Goal: Information Seeking & Learning: Learn about a topic

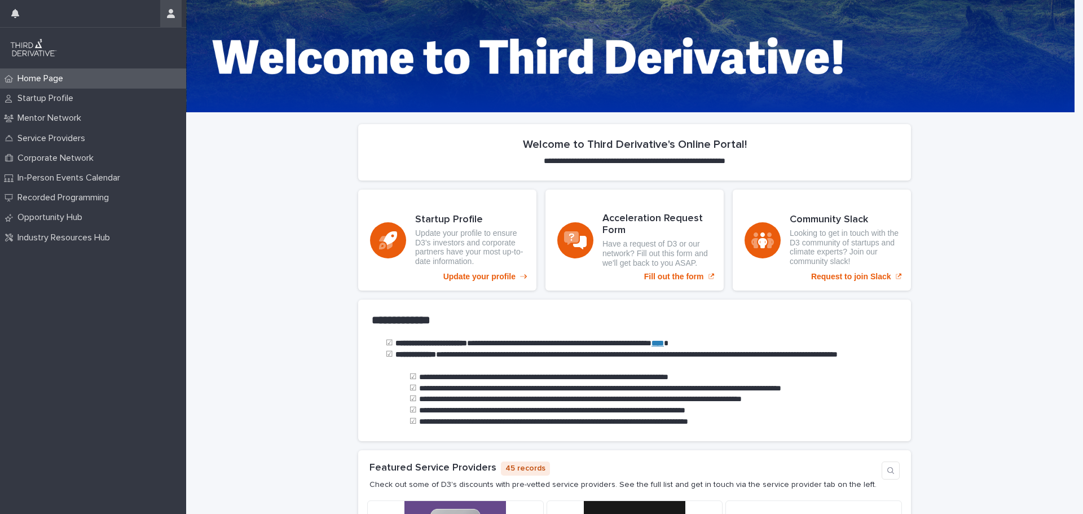
click at [173, 14] on icon "button" at bounding box center [171, 13] width 8 height 9
click at [240, 227] on div at bounding box center [541, 257] width 1083 height 514
click at [46, 92] on div "Startup Profile" at bounding box center [93, 99] width 186 height 20
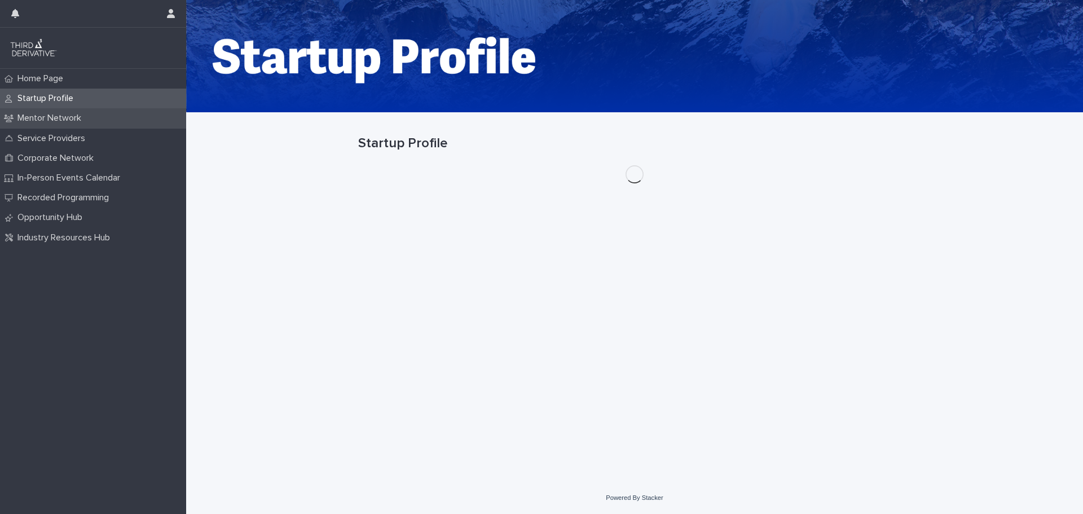
click at [46, 112] on div "Mentor Network" at bounding box center [93, 118] width 186 height 20
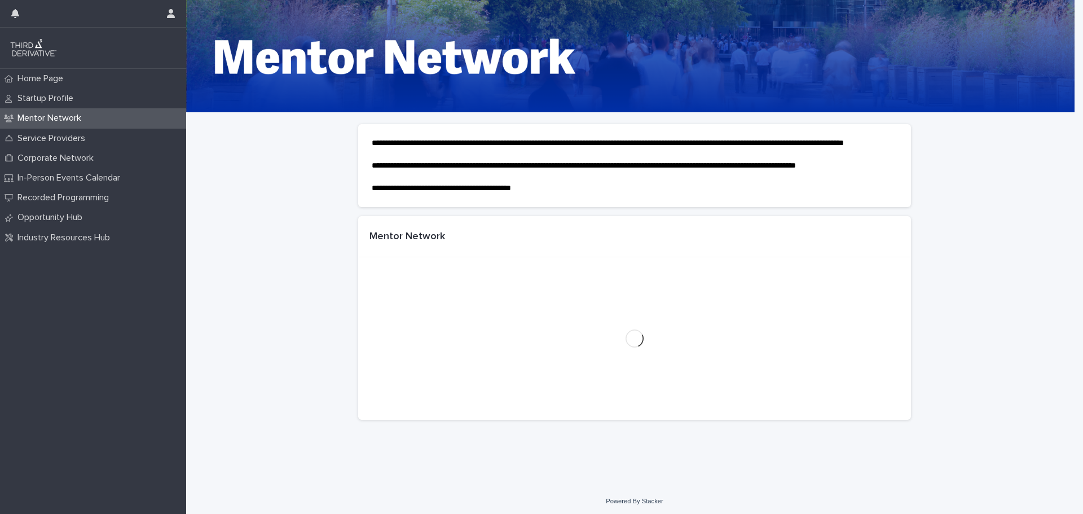
click at [41, 143] on p "Service Providers" at bounding box center [53, 138] width 81 height 11
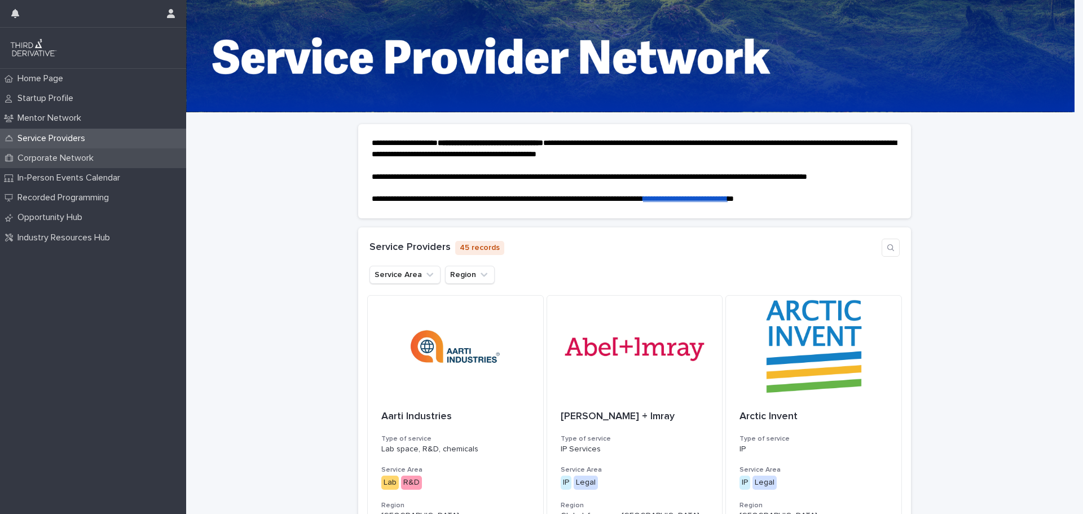
click at [43, 157] on p "Corporate Network" at bounding box center [58, 158] width 90 height 11
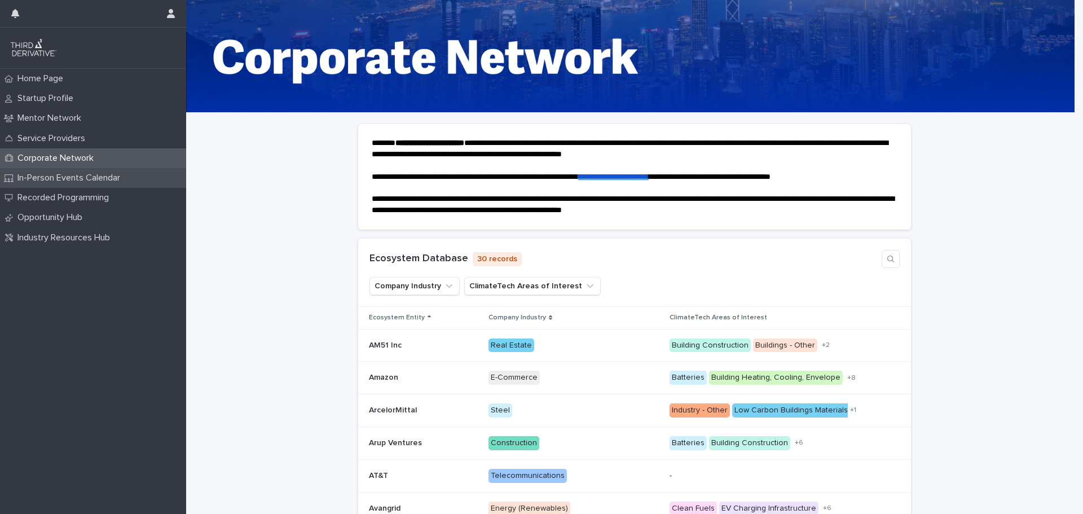
click at [48, 175] on p "In-Person Events Calendar" at bounding box center [71, 178] width 116 height 11
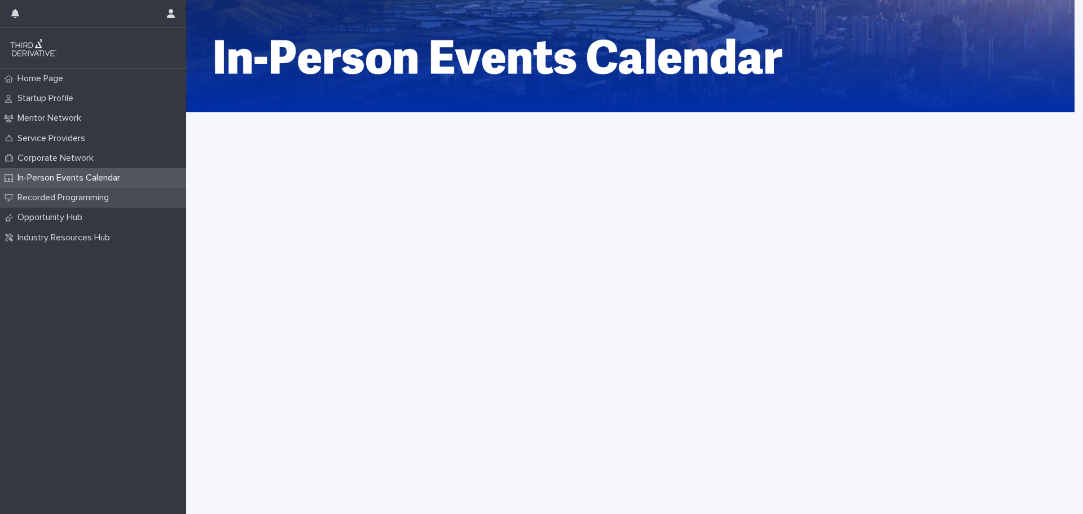
click at [48, 197] on p "Recorded Programming" at bounding box center [65, 197] width 105 height 11
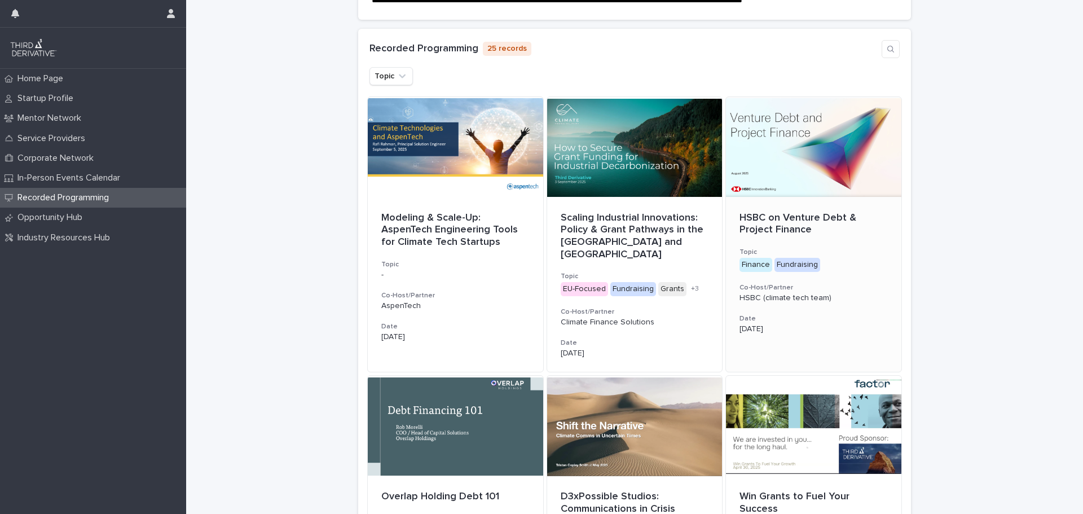
scroll to position [169, 0]
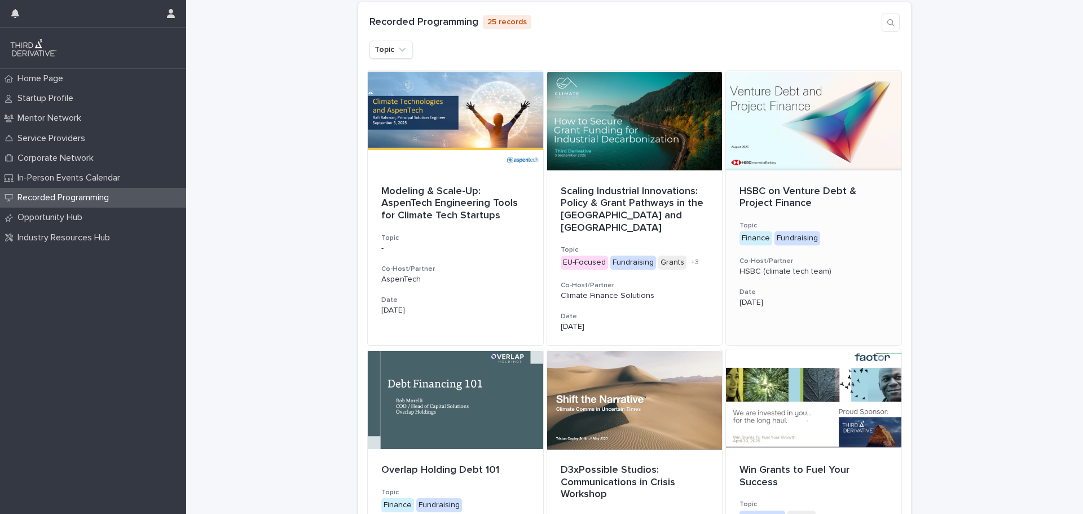
click at [846, 225] on h3 "Topic" at bounding box center [814, 225] width 148 height 9
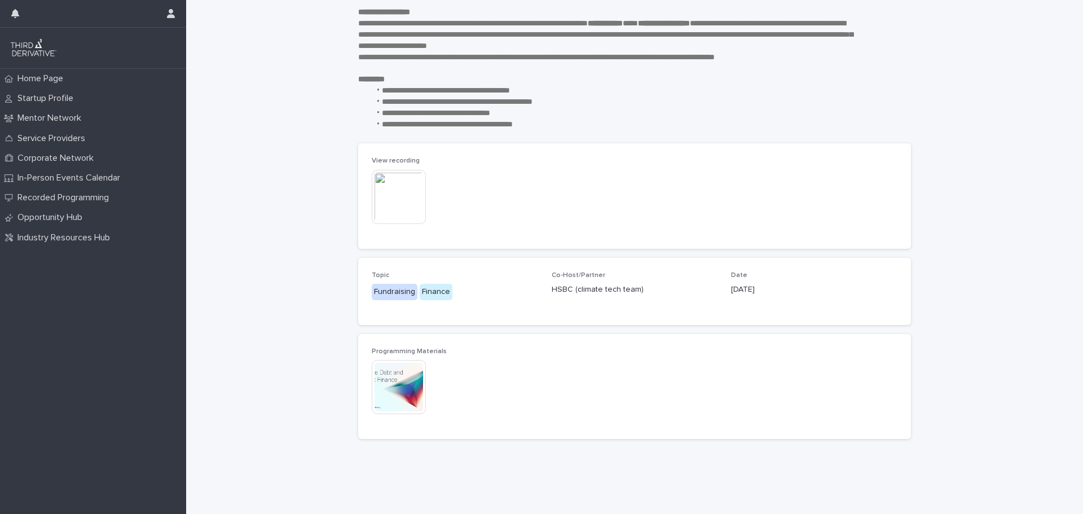
scroll to position [94, 0]
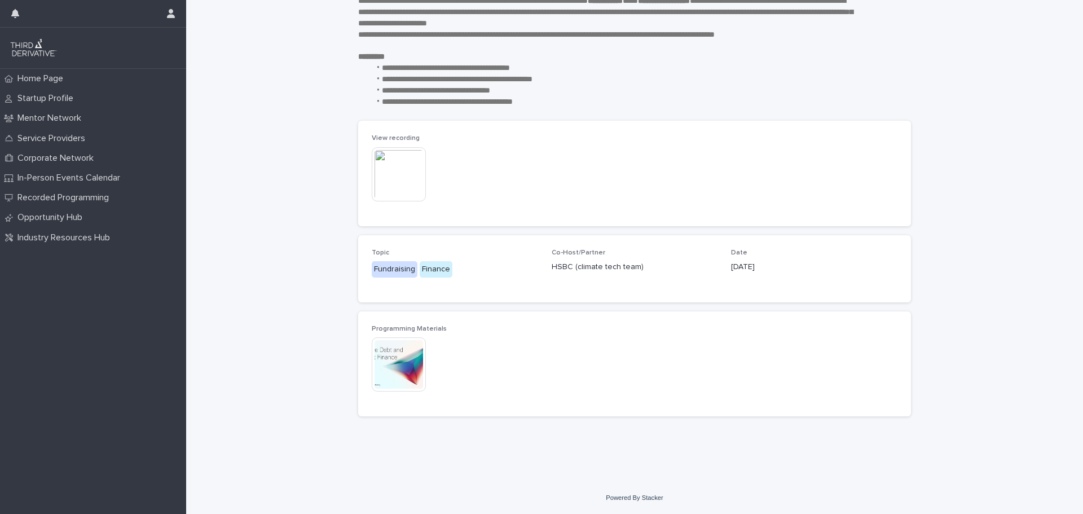
click at [407, 366] on img at bounding box center [399, 364] width 54 height 54
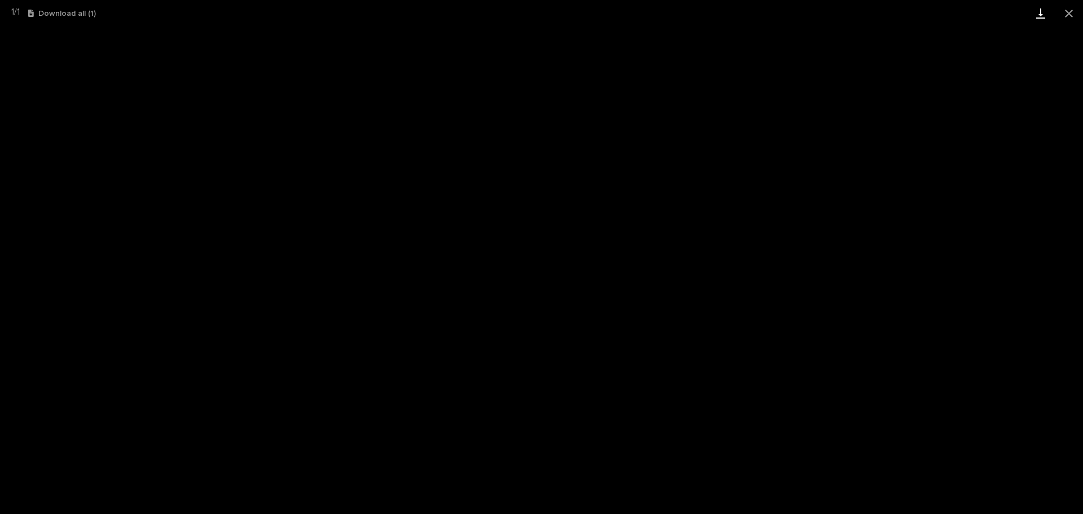
click at [1037, 15] on link "Download" at bounding box center [1041, 13] width 28 height 27
click at [1044, 17] on link "Download" at bounding box center [1041, 13] width 28 height 27
